Goal: Find specific page/section: Find specific page/section

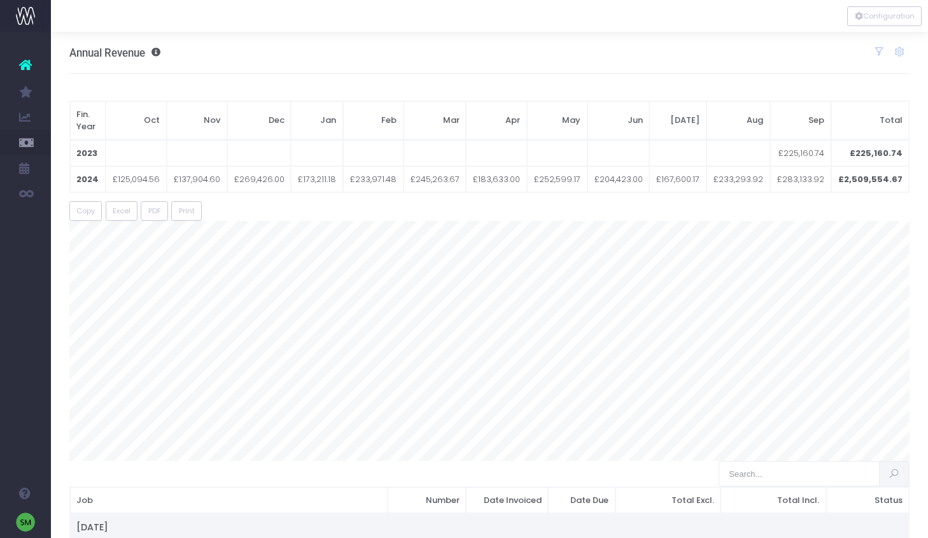
click at [24, 20] on img at bounding box center [25, 15] width 19 height 19
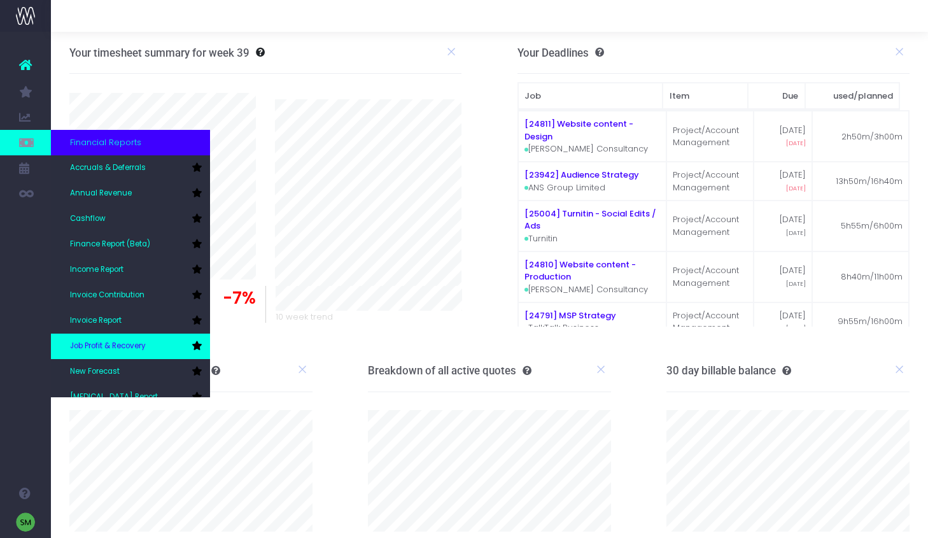
click at [134, 347] on span "Job Profit & Recovery" at bounding box center [108, 345] width 76 height 11
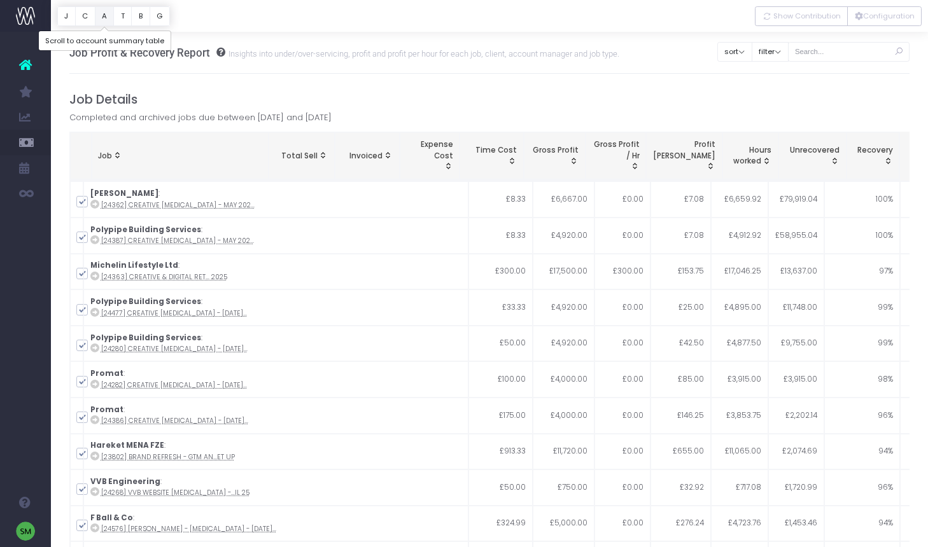
click at [106, 18] on button "A" at bounding box center [105, 16] width 20 height 20
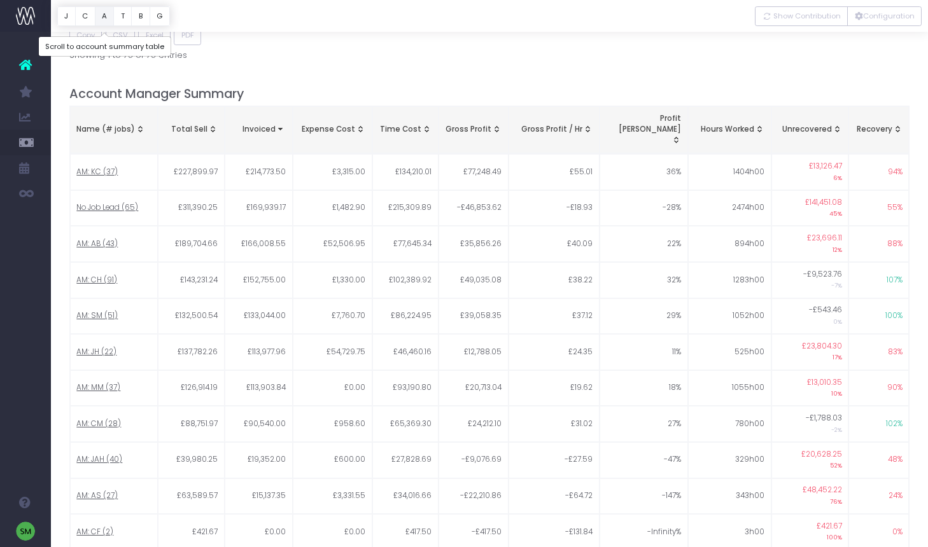
scroll to position [1076, 0]
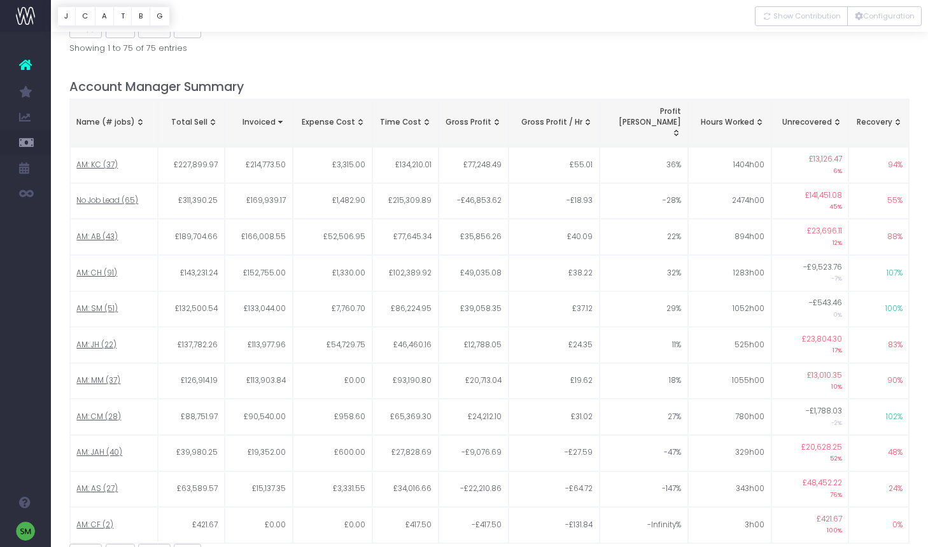
click at [212, 117] on span "Total Sell: activate to sort column ascending" at bounding box center [212, 122] width 10 height 10
click at [212, 117] on span "Total Sell: activate to sort column descending" at bounding box center [212, 122] width 10 height 10
click at [30, 9] on img at bounding box center [25, 15] width 19 height 19
